Goal: Information Seeking & Learning: Learn about a topic

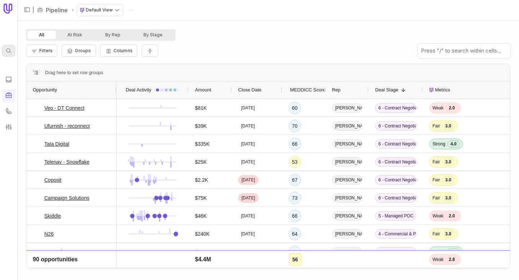
click at [9, 53] on icon at bounding box center [9, 51] width 6 height 6
type input "Ello"
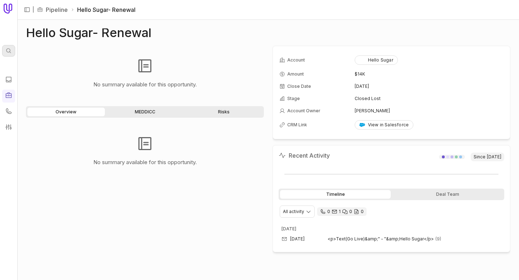
click at [9, 50] on icon at bounding box center [9, 51] width 6 height 6
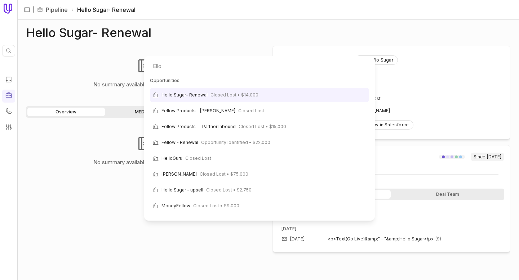
click at [205, 66] on input "Ello" at bounding box center [259, 66] width 225 height 14
click at [166, 68] on input "Ello" at bounding box center [259, 66] width 225 height 14
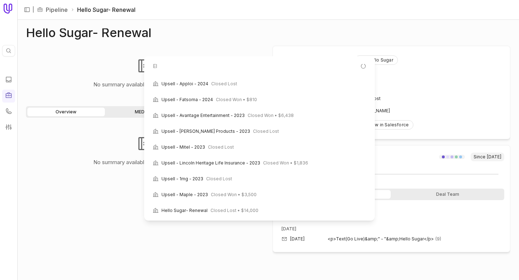
type input "E"
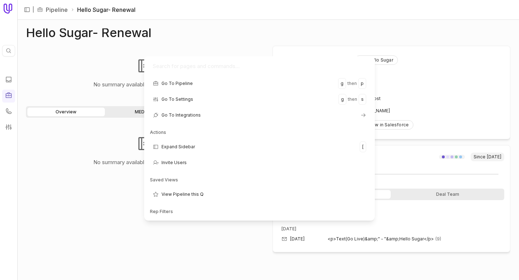
click at [32, 61] on html "Quick search... ⌘ K | Pipeline Hello Sugar- Renewal Hello Sugar- Renewal No sum…" at bounding box center [259, 140] width 519 height 280
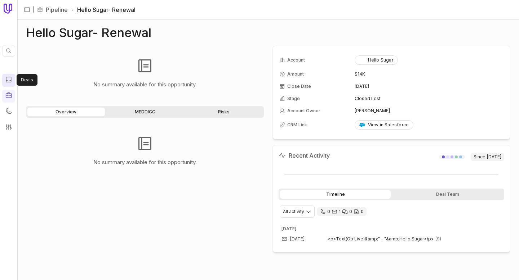
click at [8, 80] on icon at bounding box center [8, 79] width 7 height 7
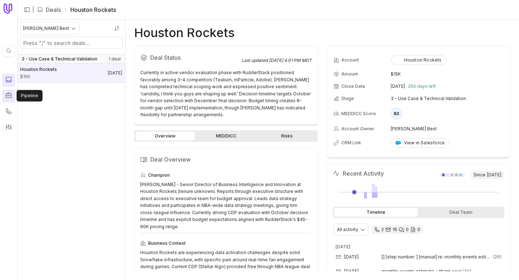
click at [10, 97] on icon at bounding box center [8, 95] width 7 height 7
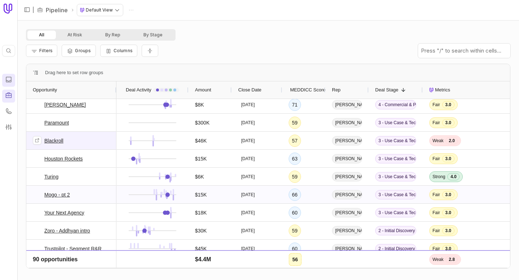
scroll to position [335, 0]
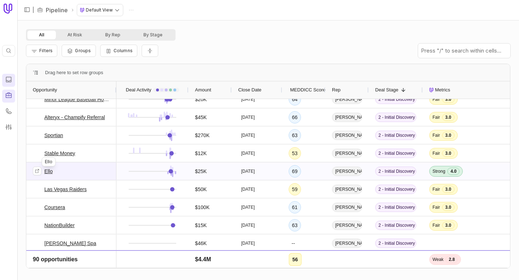
click at [49, 170] on link "Ello" at bounding box center [48, 171] width 8 height 9
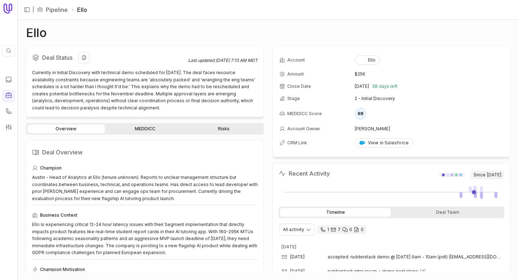
drag, startPoint x: 143, startPoint y: 87, endPoint x: 130, endPoint y: 106, distance: 23.0
click at [130, 106] on div "Currently in Initial Discovery with technical demo scheduled for September 23, …" at bounding box center [145, 90] width 226 height 42
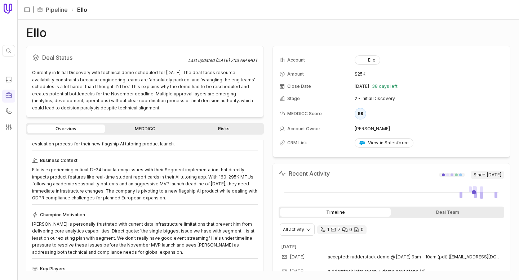
scroll to position [53, 0]
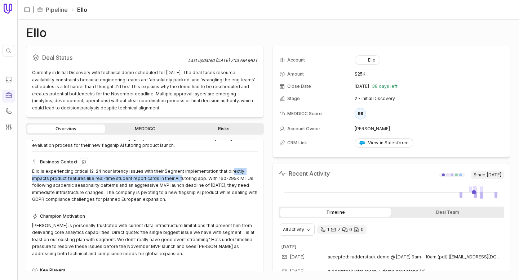
drag, startPoint x: 228, startPoint y: 170, endPoint x: 160, endPoint y: 175, distance: 67.9
click at [160, 175] on div "Ello is experiencing critical 12-24 hour latency issues with their Segment impl…" at bounding box center [145, 185] width 226 height 35
click at [138, 173] on div "Ello is experiencing critical 12-24 hour latency issues with their Segment impl…" at bounding box center [145, 185] width 226 height 35
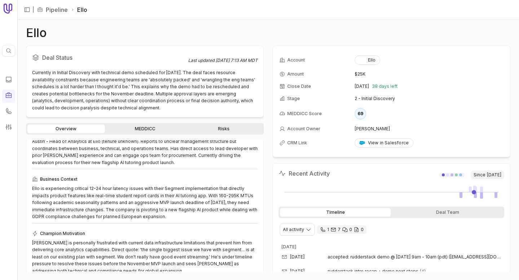
scroll to position [31, 0]
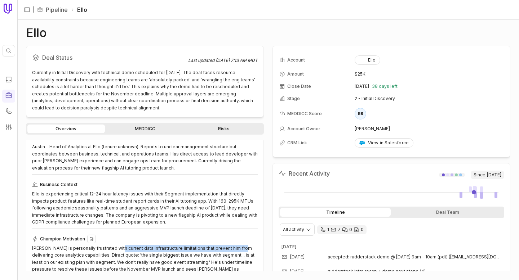
drag, startPoint x: 236, startPoint y: 248, endPoint x: 116, endPoint y: 249, distance: 120.0
click at [116, 249] on div "Austin is personally frustrated with current data infrastructure limitations th…" at bounding box center [145, 262] width 226 height 35
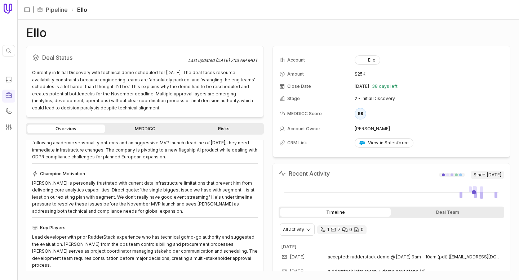
scroll to position [218, 0]
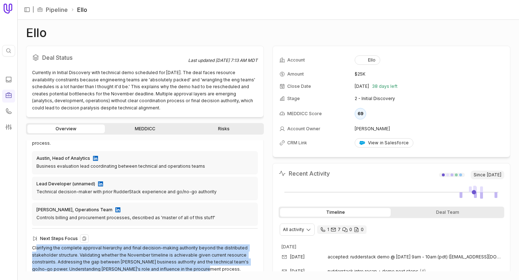
drag, startPoint x: 37, startPoint y: 242, endPoint x: 218, endPoint y: 265, distance: 182.4
click at [218, 265] on div "Clarifying the complete approval hierarchy and final decision-making authority …" at bounding box center [145, 259] width 226 height 28
click at [198, 265] on div "Clarifying the complete approval hierarchy and final decision-making authority …" at bounding box center [145, 259] width 226 height 28
drag, startPoint x: 198, startPoint y: 265, endPoint x: 137, endPoint y: 220, distance: 76.0
click at [137, 220] on div "Champion Austin - Head of Analytics at Ello (tenure unknown). Reports to unclea…" at bounding box center [145, 109] width 226 height 327
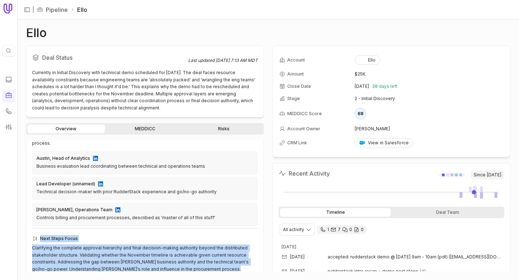
click at [138, 227] on div "Champion Austin - Head of Analytics at Ello (tenure unknown). Reports to unclea…" at bounding box center [145, 109] width 226 height 327
drag, startPoint x: 138, startPoint y: 227, endPoint x: 189, endPoint y: 264, distance: 62.8
click at [189, 264] on div "Champion Austin - Head of Analytics at Ello (tenure unknown). Reports to unclea…" at bounding box center [145, 109] width 226 height 327
click at [202, 264] on div "Clarifying the complete approval hierarchy and final decision-making authority …" at bounding box center [145, 259] width 226 height 28
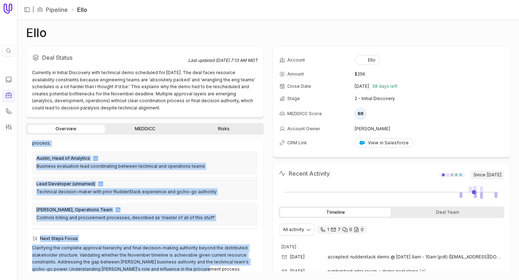
drag, startPoint x: 202, startPoint y: 264, endPoint x: 151, endPoint y: 220, distance: 66.9
click at [151, 220] on div "Champion Austin - Head of Analytics at Ello (tenure unknown). Reports to unclea…" at bounding box center [145, 109] width 226 height 327
click at [139, 224] on div "Champion Austin - Head of Analytics at Ello (tenure unknown). Reports to unclea…" at bounding box center [145, 109] width 226 height 327
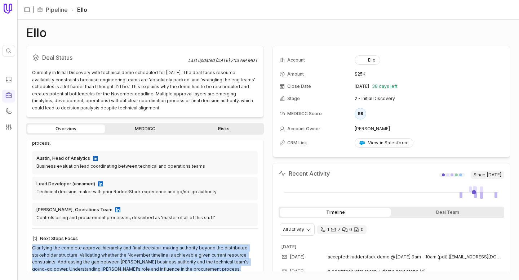
drag, startPoint x: 139, startPoint y: 224, endPoint x: 190, endPoint y: 266, distance: 66.0
click at [190, 266] on div "Deal Overview Champion Austin - Head of Analytics at Ello (tenure unknown). Rep…" at bounding box center [145, 101] width 238 height 356
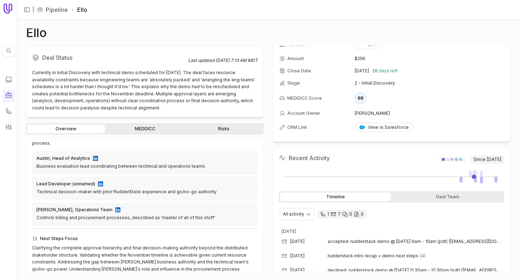
scroll to position [0, 0]
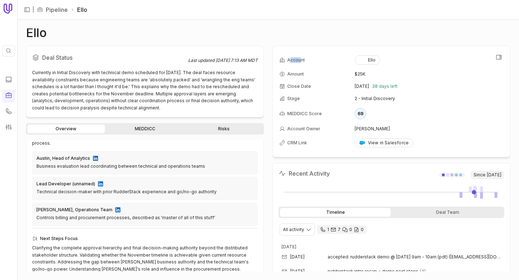
drag, startPoint x: 291, startPoint y: 60, endPoint x: 301, endPoint y: 60, distance: 10.1
click at [301, 60] on span "Account" at bounding box center [296, 60] width 18 height 6
